Goal: Transaction & Acquisition: Purchase product/service

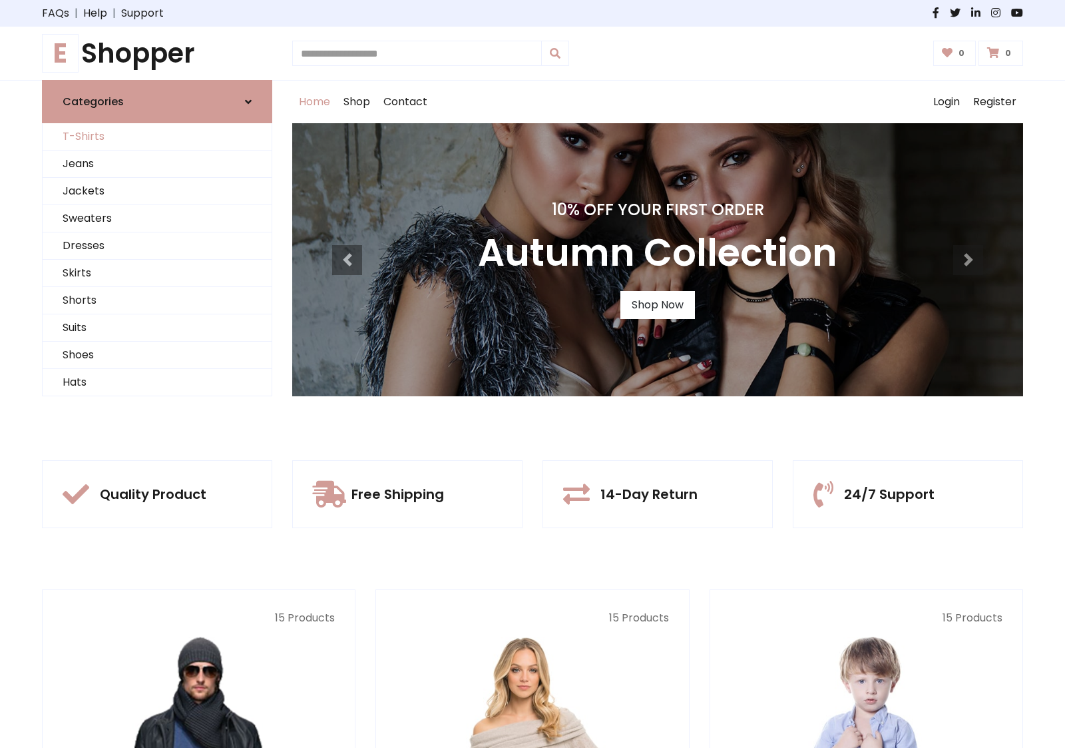
click at [157, 136] on link "T-Shirts" at bounding box center [157, 136] width 229 height 27
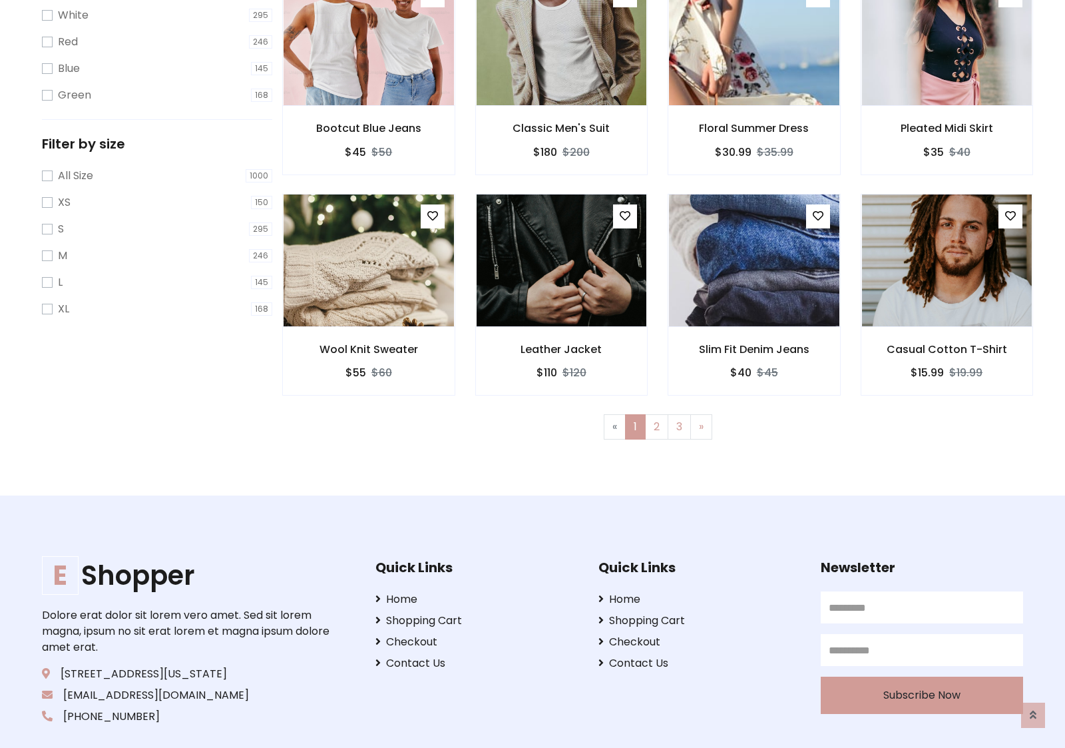
scroll to position [24, 0]
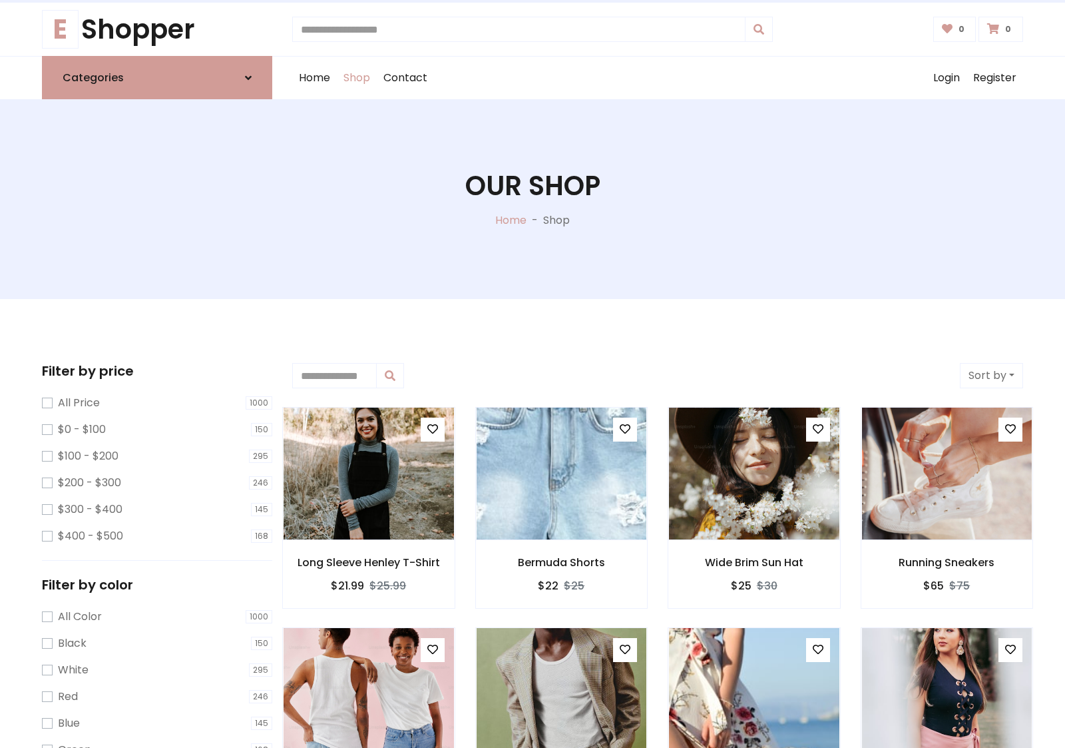
click at [533, 199] on h1 "Our Shop" at bounding box center [532, 186] width 135 height 32
click at [658, 78] on div "Home Shop Contact Log out Login Register" at bounding box center [657, 78] width 731 height 43
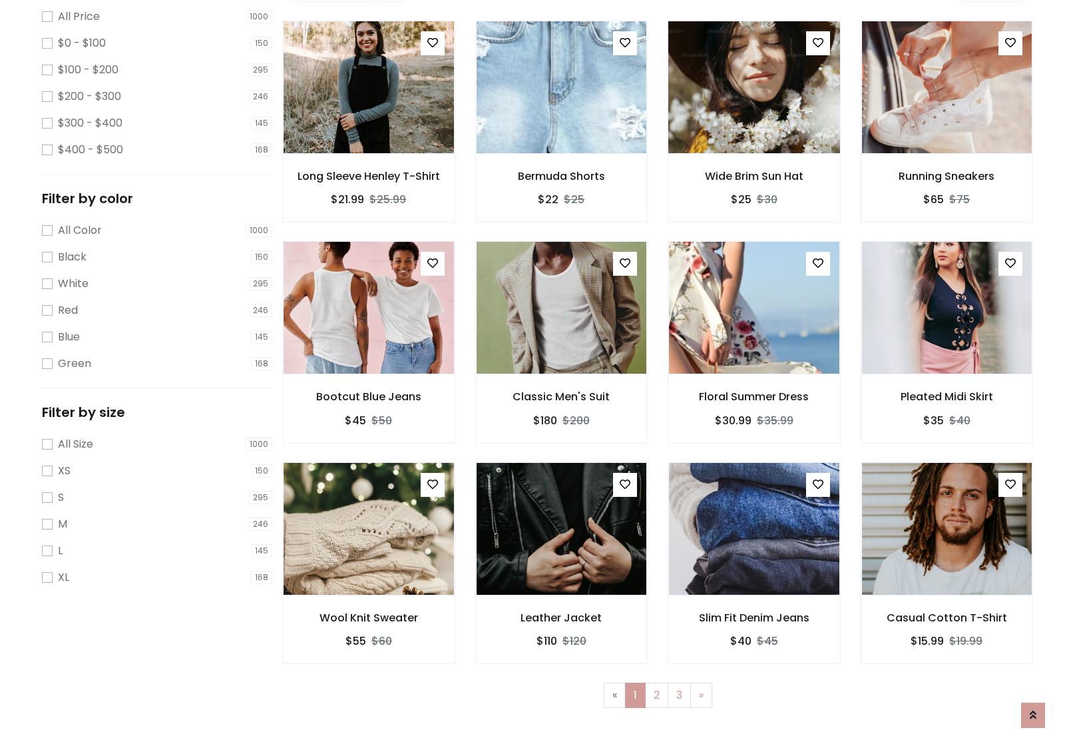
scroll to position [363, 0]
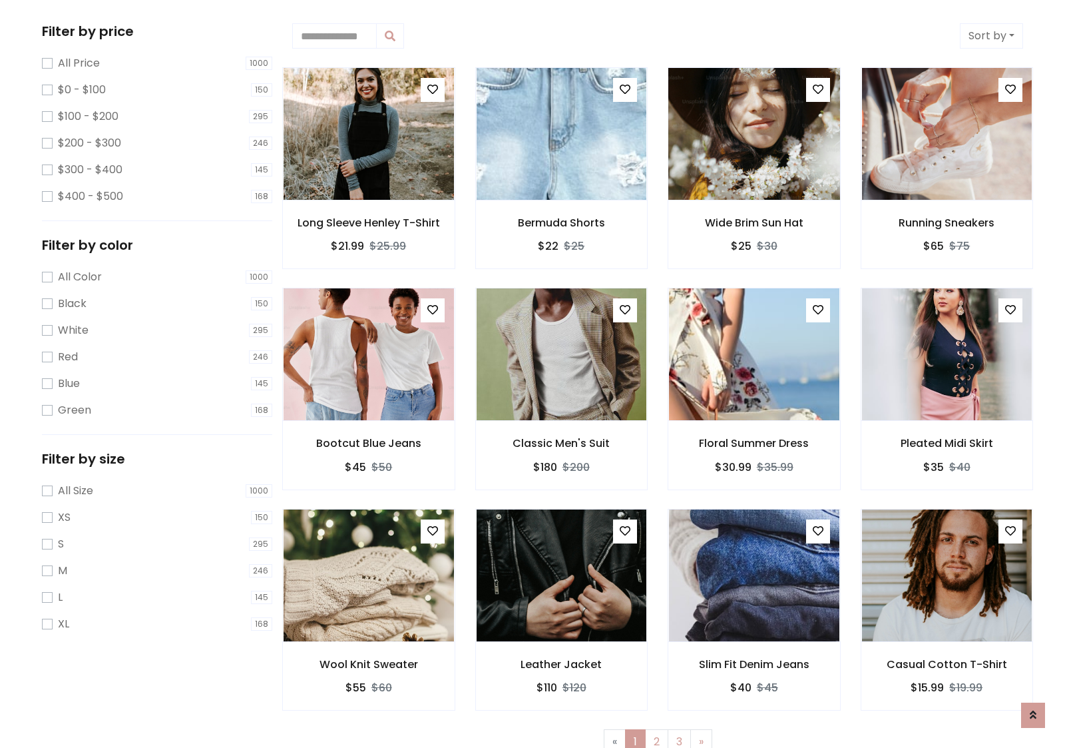
click at [754, 134] on img at bounding box center [754, 134] width 204 height 320
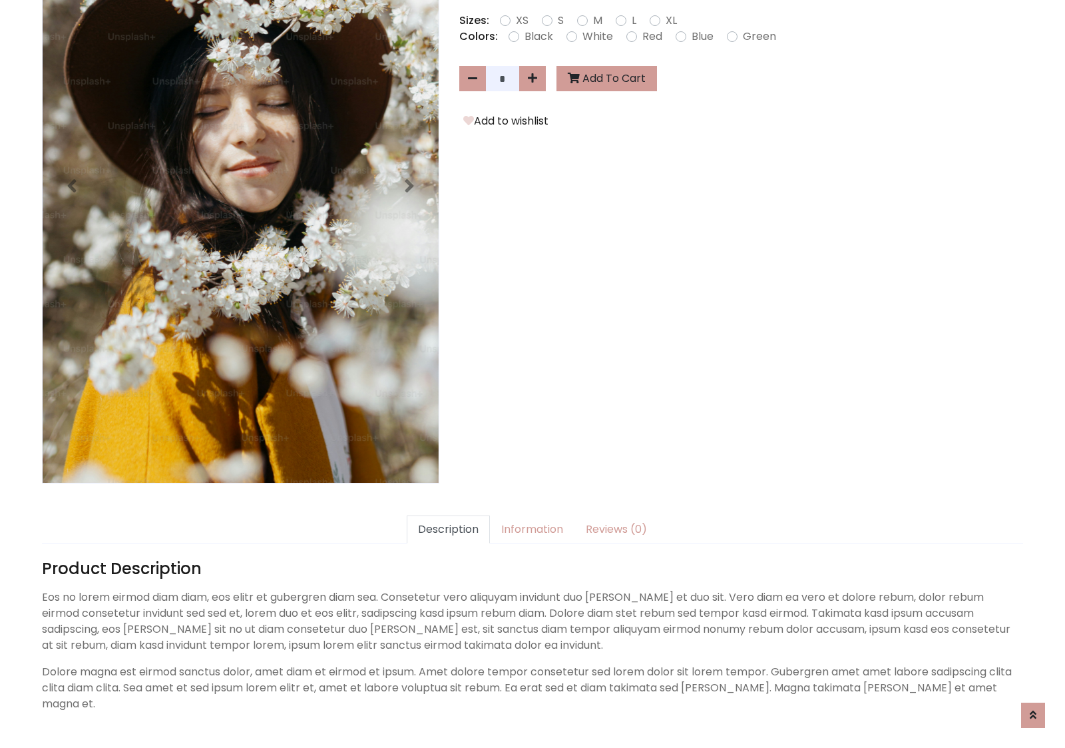
scroll to position [326, 0]
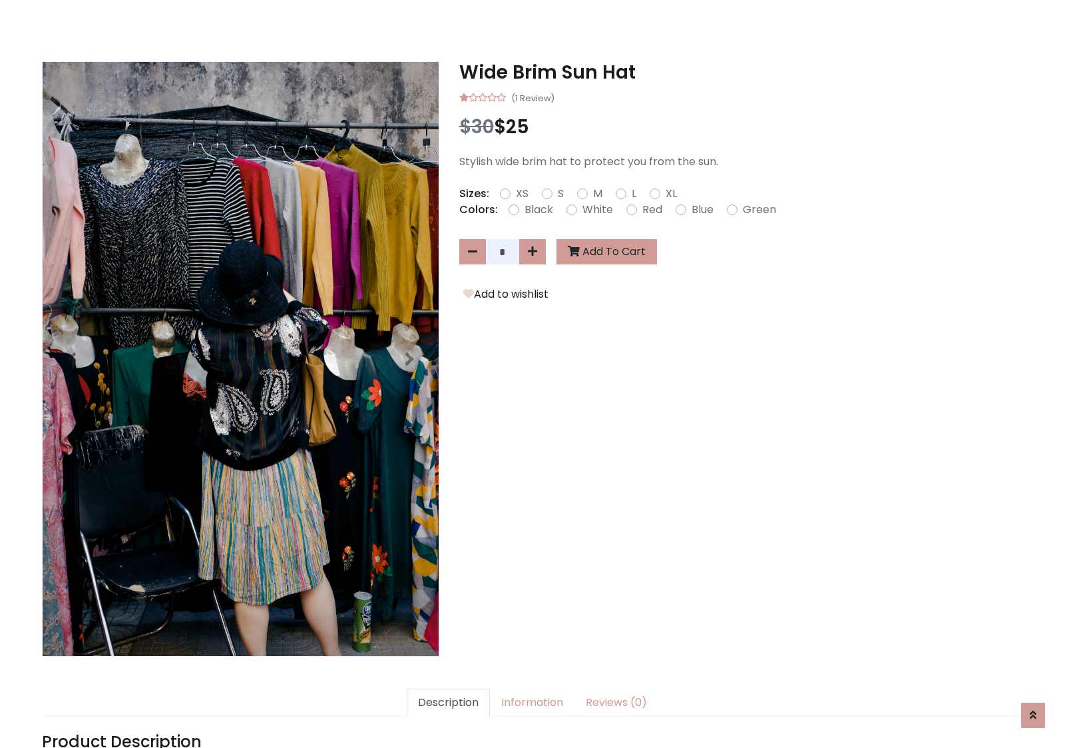
click at [741, 72] on h3 "Wide Brim Sun Hat" at bounding box center [741, 72] width 564 height 23
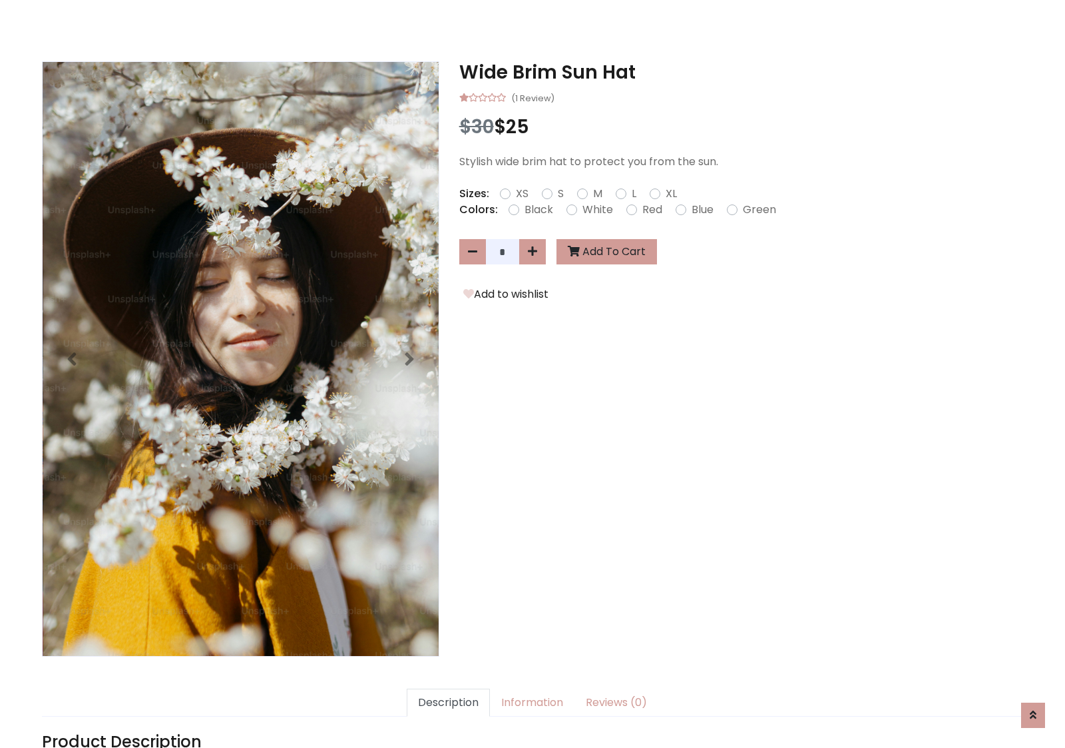
click at [741, 72] on h3 "Wide Brim Sun Hat" at bounding box center [741, 72] width 564 height 23
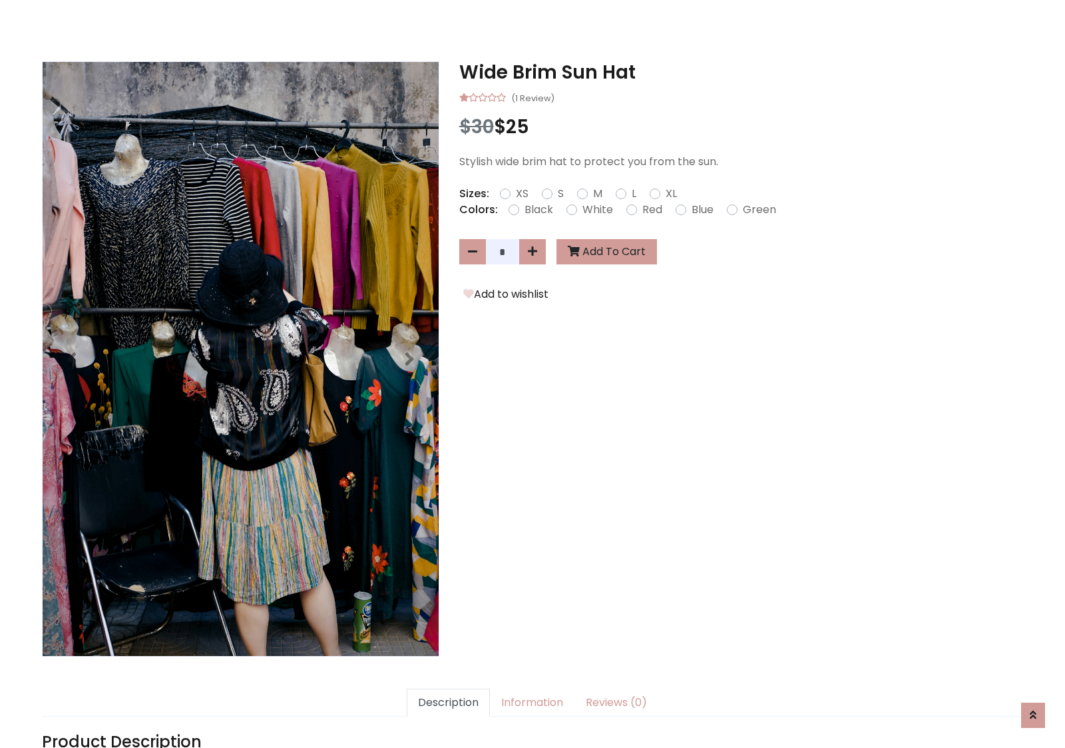
click at [741, 72] on h3 "Wide Brim Sun Hat" at bounding box center [741, 72] width 564 height 23
